Goal: Find specific page/section: Find specific page/section

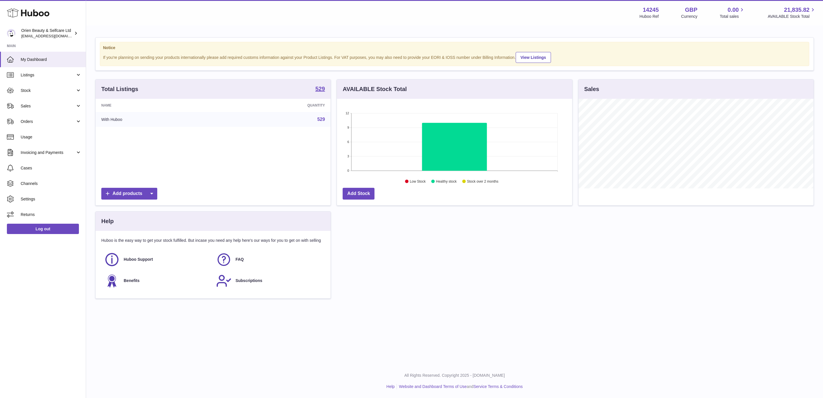
scroll to position [286772, 286627]
click at [45, 106] on span "Sales" at bounding box center [48, 105] width 55 height 5
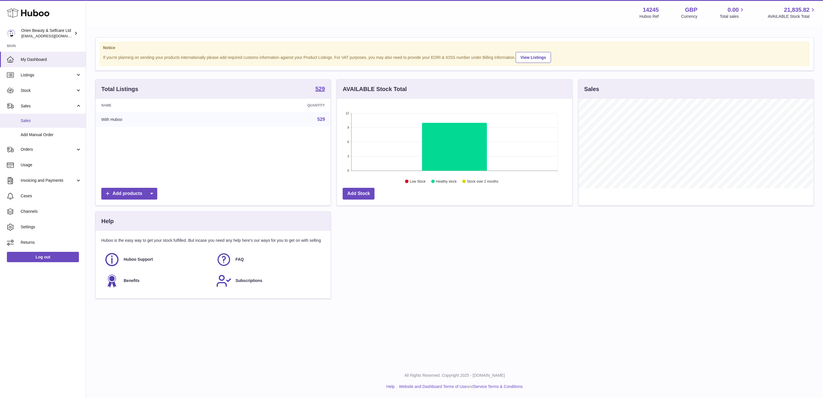
click at [50, 121] on span "Sales" at bounding box center [51, 120] width 61 height 5
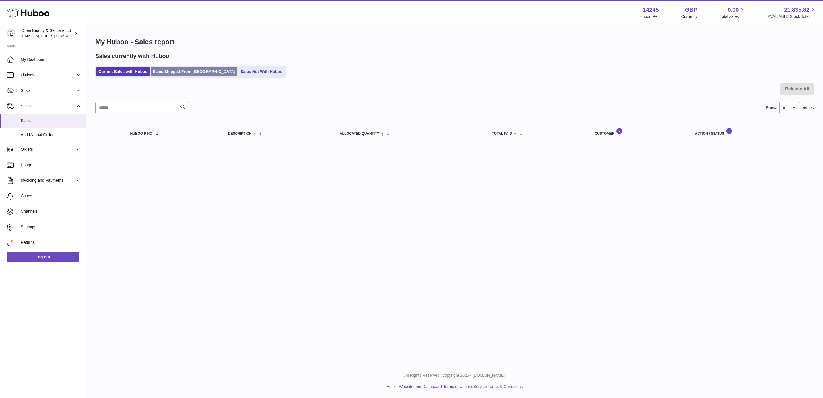
click at [185, 67] on link "Sales Shipped From [GEOGRAPHIC_DATA]" at bounding box center [194, 71] width 87 height 9
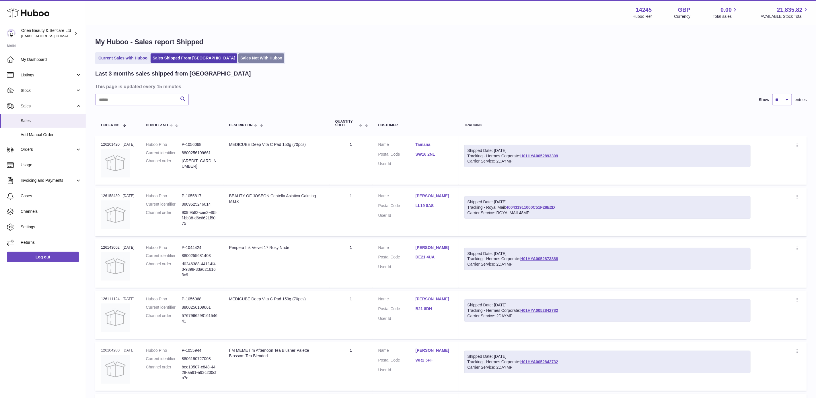
click at [238, 61] on link "Sales Not With Huboo" at bounding box center [261, 57] width 46 height 9
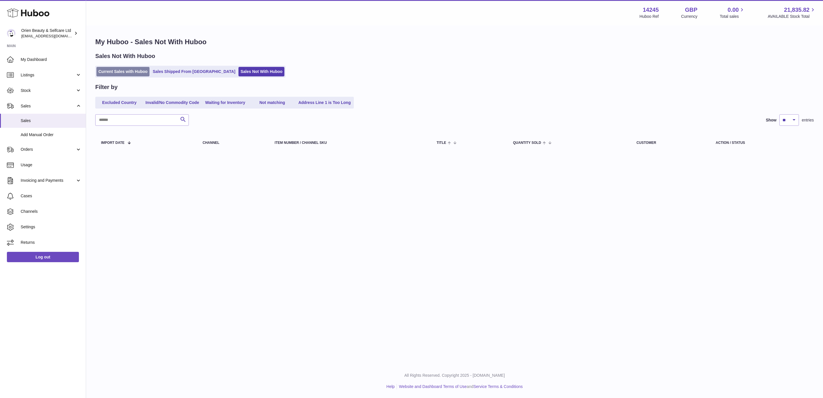
click at [114, 71] on link "Current Sales with Huboo" at bounding box center [122, 71] width 53 height 9
